Goal: Transaction & Acquisition: Purchase product/service

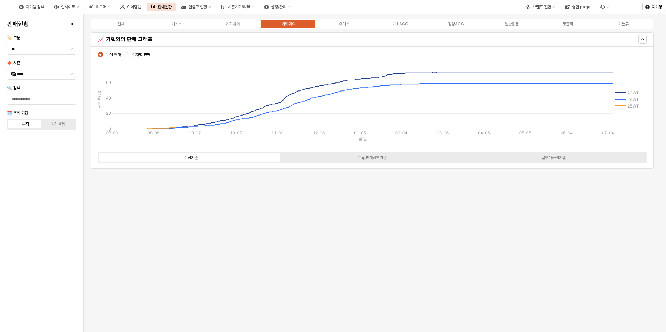
scroll to position [348, 0]
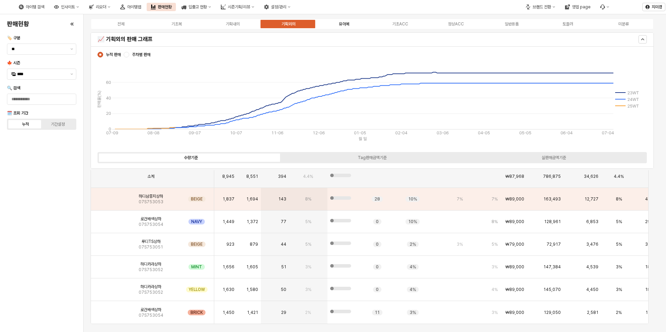
click at [339, 25] on div "유아복" at bounding box center [344, 24] width 10 height 5
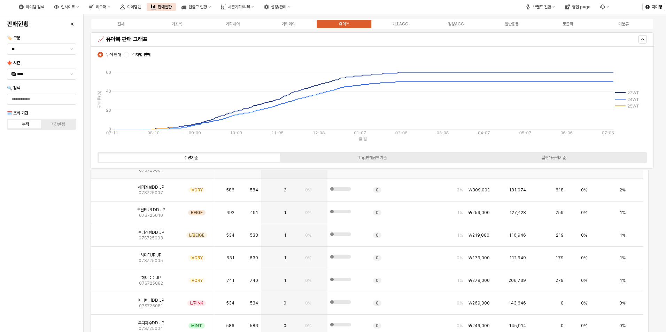
scroll to position [139, 0]
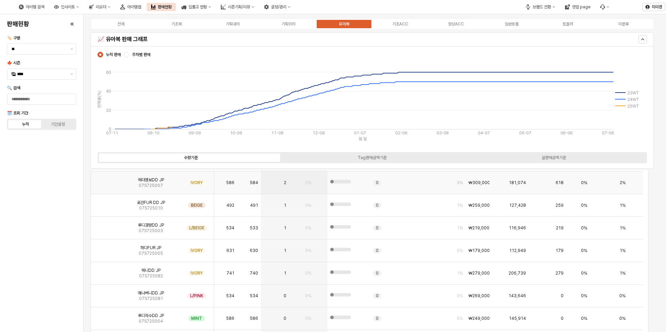
click at [107, 180] on img "App Frame" at bounding box center [107, 180] width 0 height 0
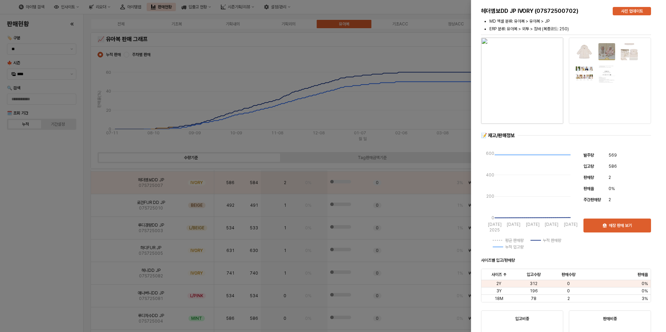
click at [106, 186] on div at bounding box center [333, 166] width 666 height 332
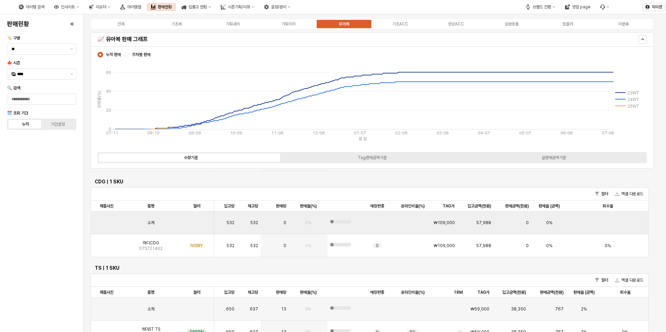
scroll to position [662, 0]
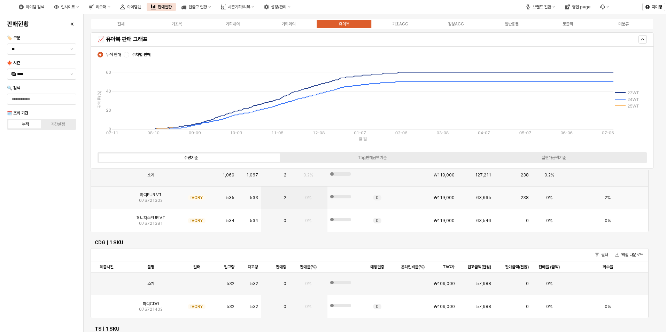
click at [107, 195] on img "App Frame" at bounding box center [107, 195] width 0 height 0
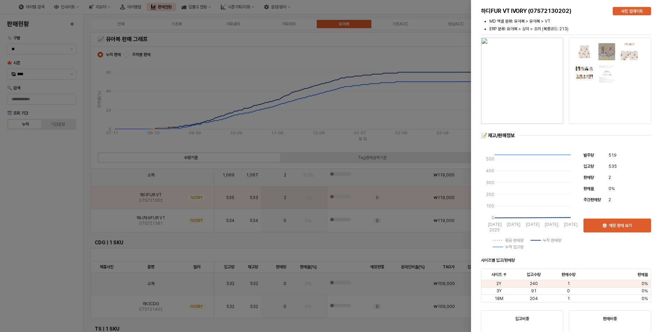
click at [40, 176] on div at bounding box center [333, 166] width 666 height 332
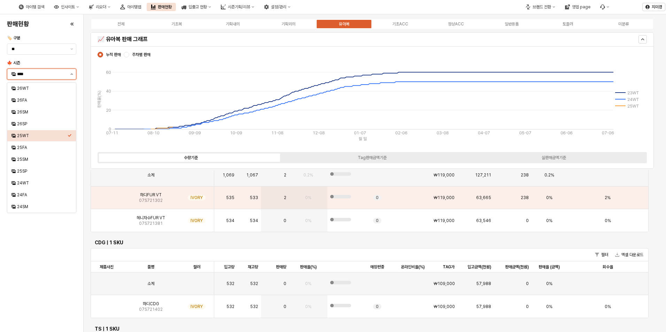
click at [72, 76] on button "제안 사항 표시" at bounding box center [72, 74] width 8 height 10
click at [33, 181] on div "24WT" at bounding box center [42, 183] width 50 height 6
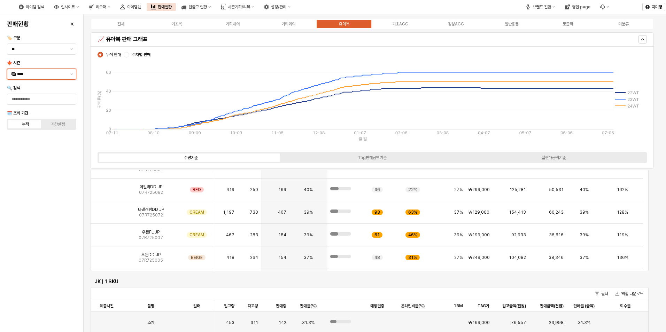
scroll to position [51, 0]
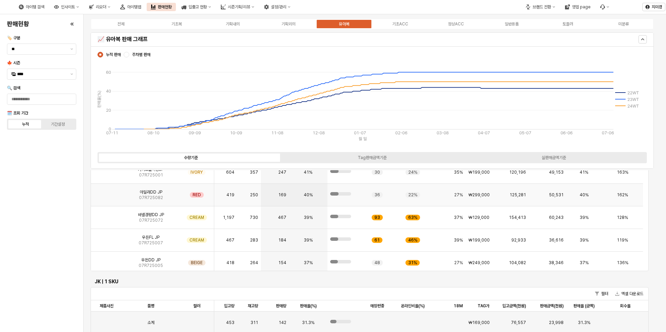
click at [107, 192] on img "App Frame" at bounding box center [107, 192] width 0 height 0
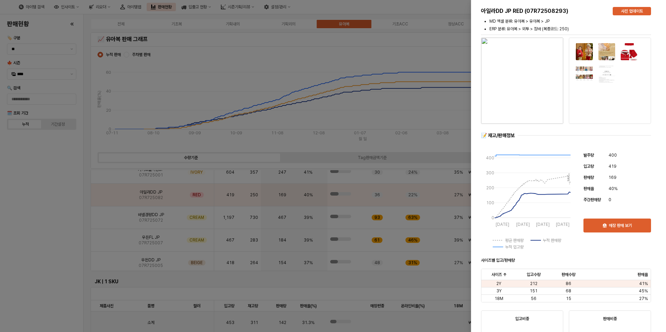
click at [56, 237] on div at bounding box center [333, 166] width 666 height 332
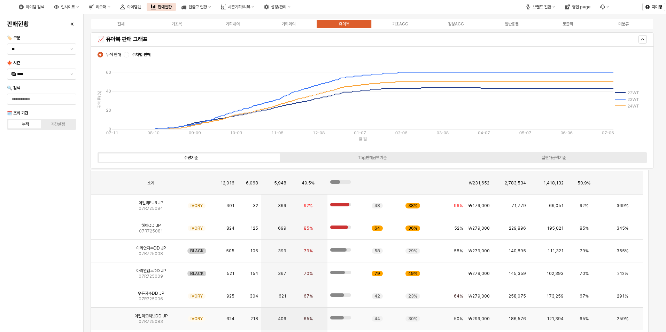
scroll to position [35, 0]
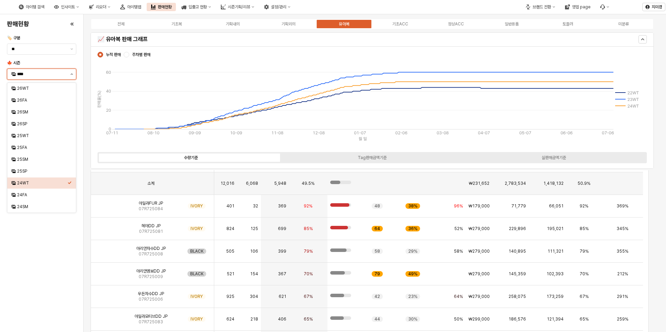
click at [69, 76] on button "제안 사항 표시" at bounding box center [72, 74] width 8 height 10
click at [47, 138] on div "25WT" at bounding box center [42, 136] width 50 height 6
type input "****"
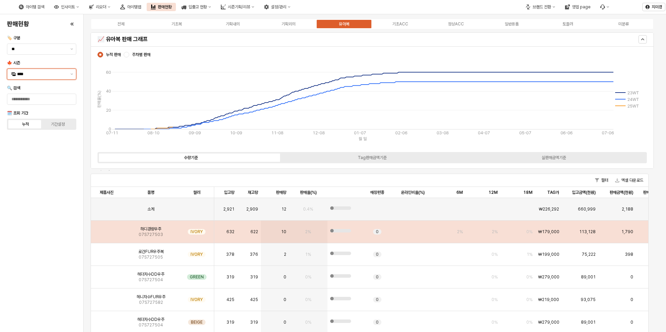
scroll to position [1602, 0]
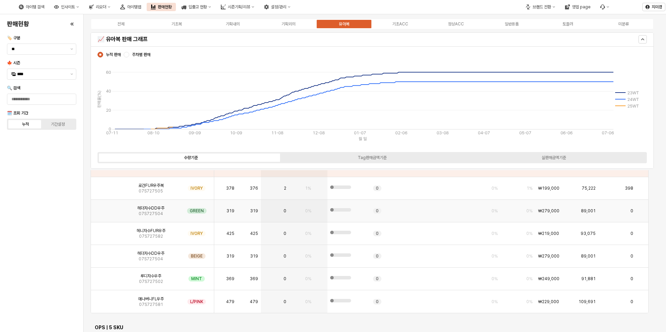
click at [107, 208] on img "App Frame" at bounding box center [107, 208] width 0 height 0
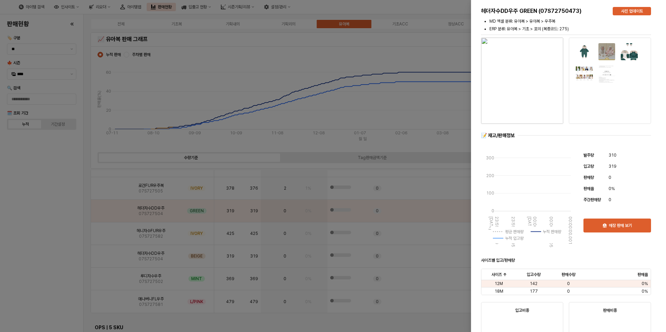
click at [64, 227] on div at bounding box center [333, 166] width 666 height 332
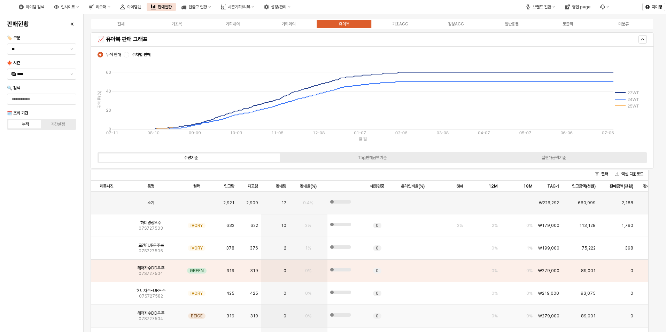
scroll to position [1532, 0]
